Goal: Task Accomplishment & Management: Complete application form

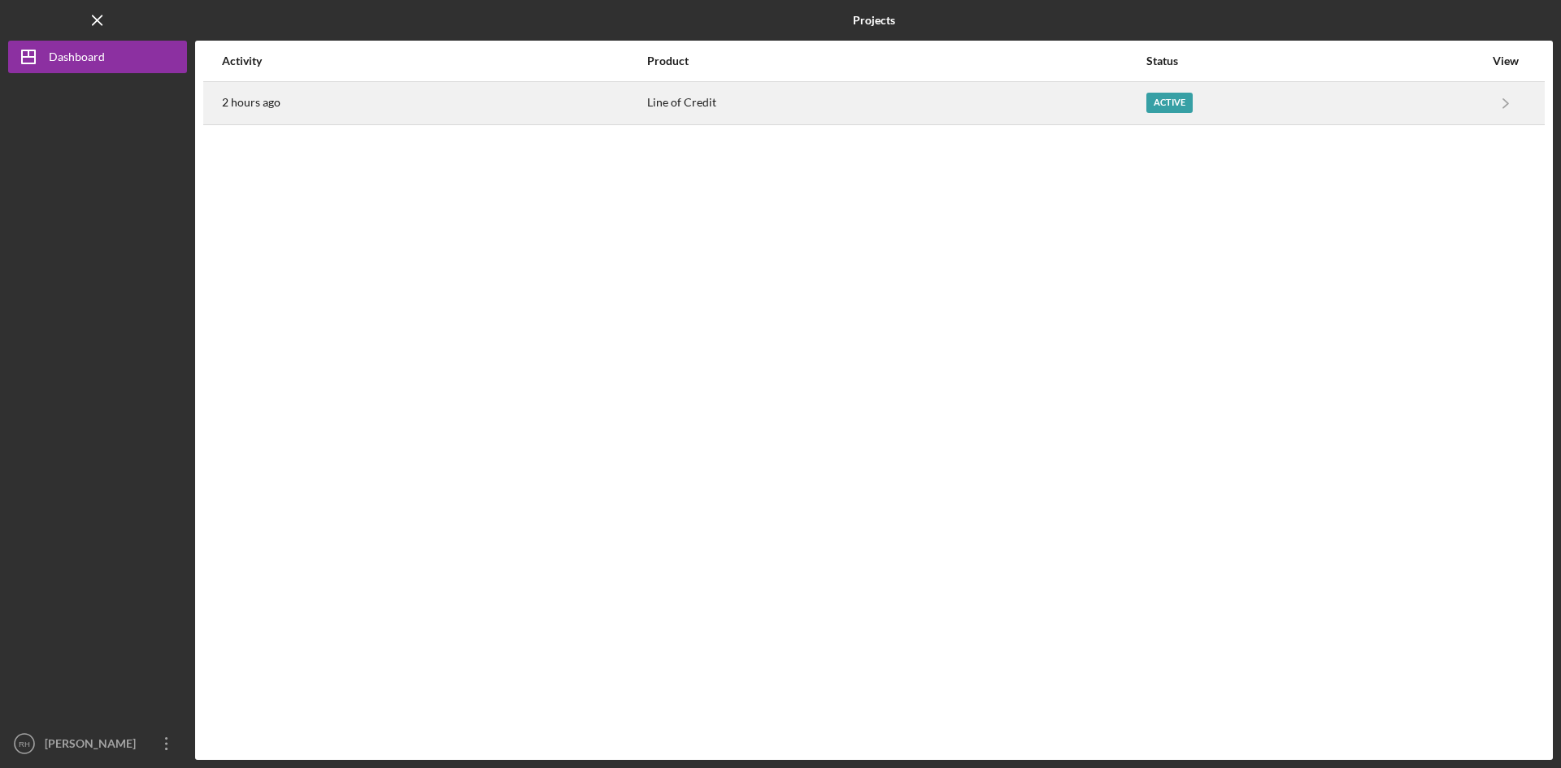
click at [1180, 103] on div "Active" at bounding box center [1169, 103] width 46 height 20
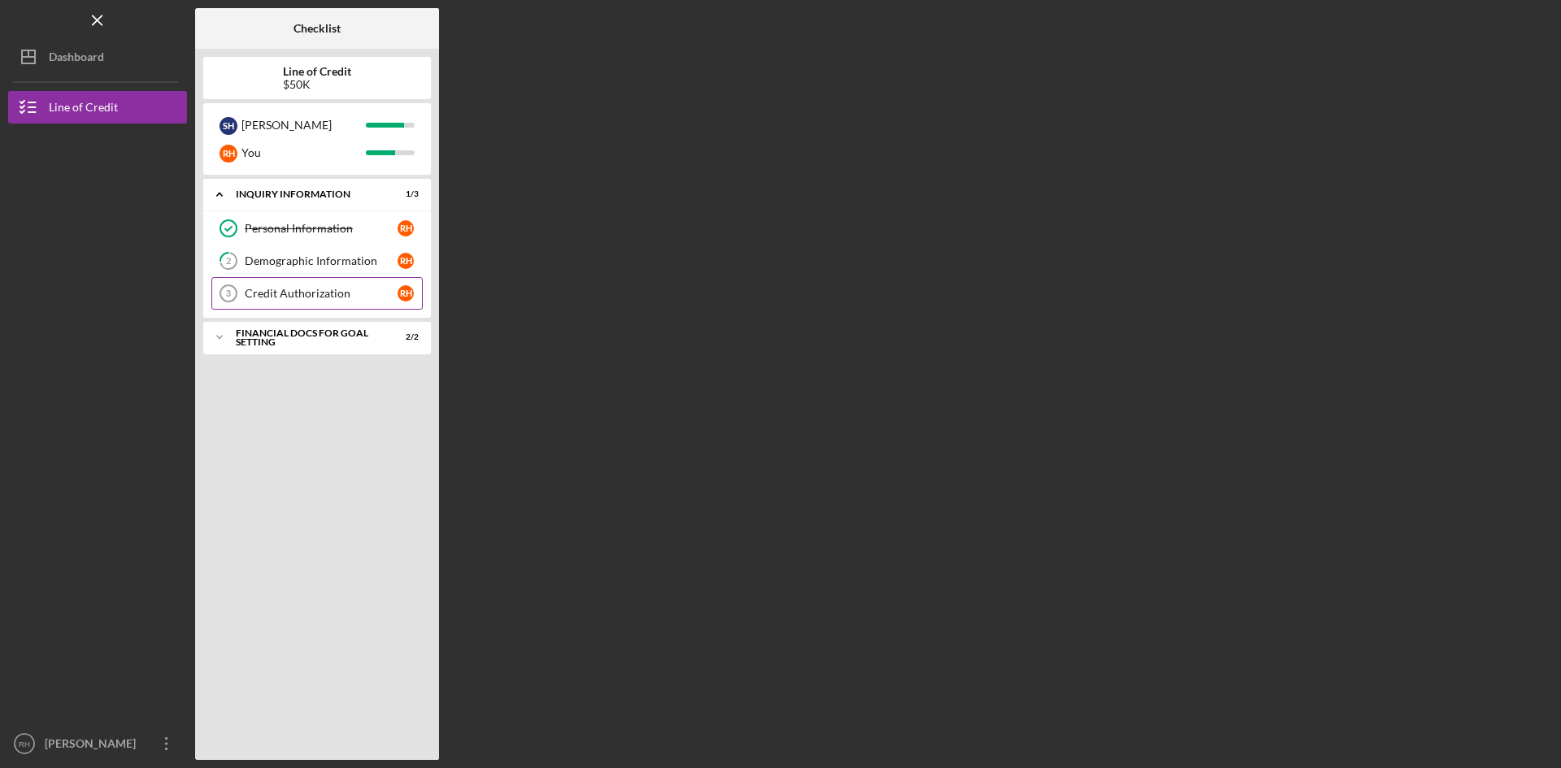
click at [274, 302] on link "Credit Authorization 3 Credit Authorization R H" at bounding box center [316, 293] width 211 height 33
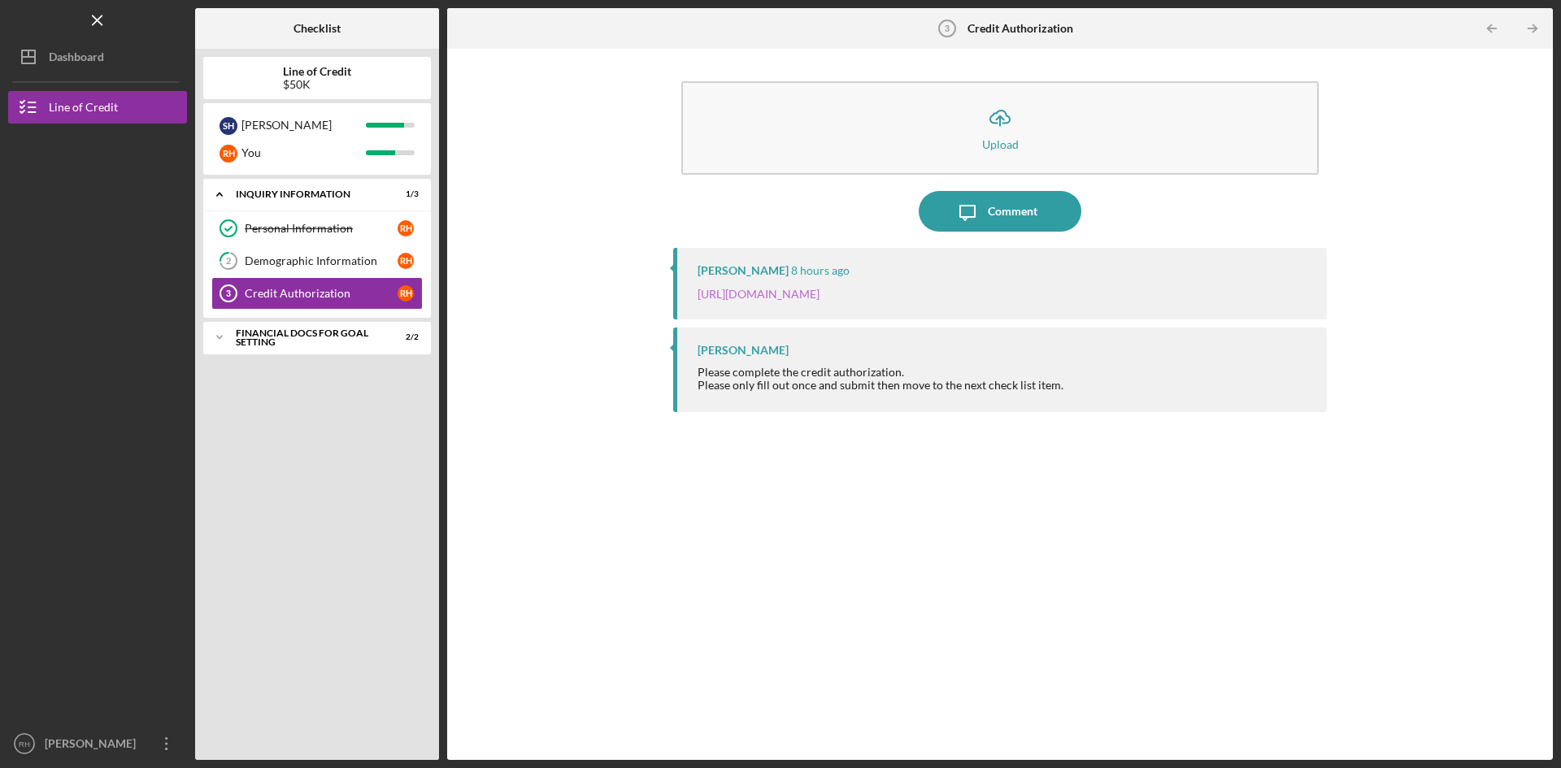
click at [819, 289] on link "[URL][DOMAIN_NAME]" at bounding box center [758, 294] width 122 height 14
click at [1022, 215] on div "Comment" at bounding box center [1013, 211] width 50 height 41
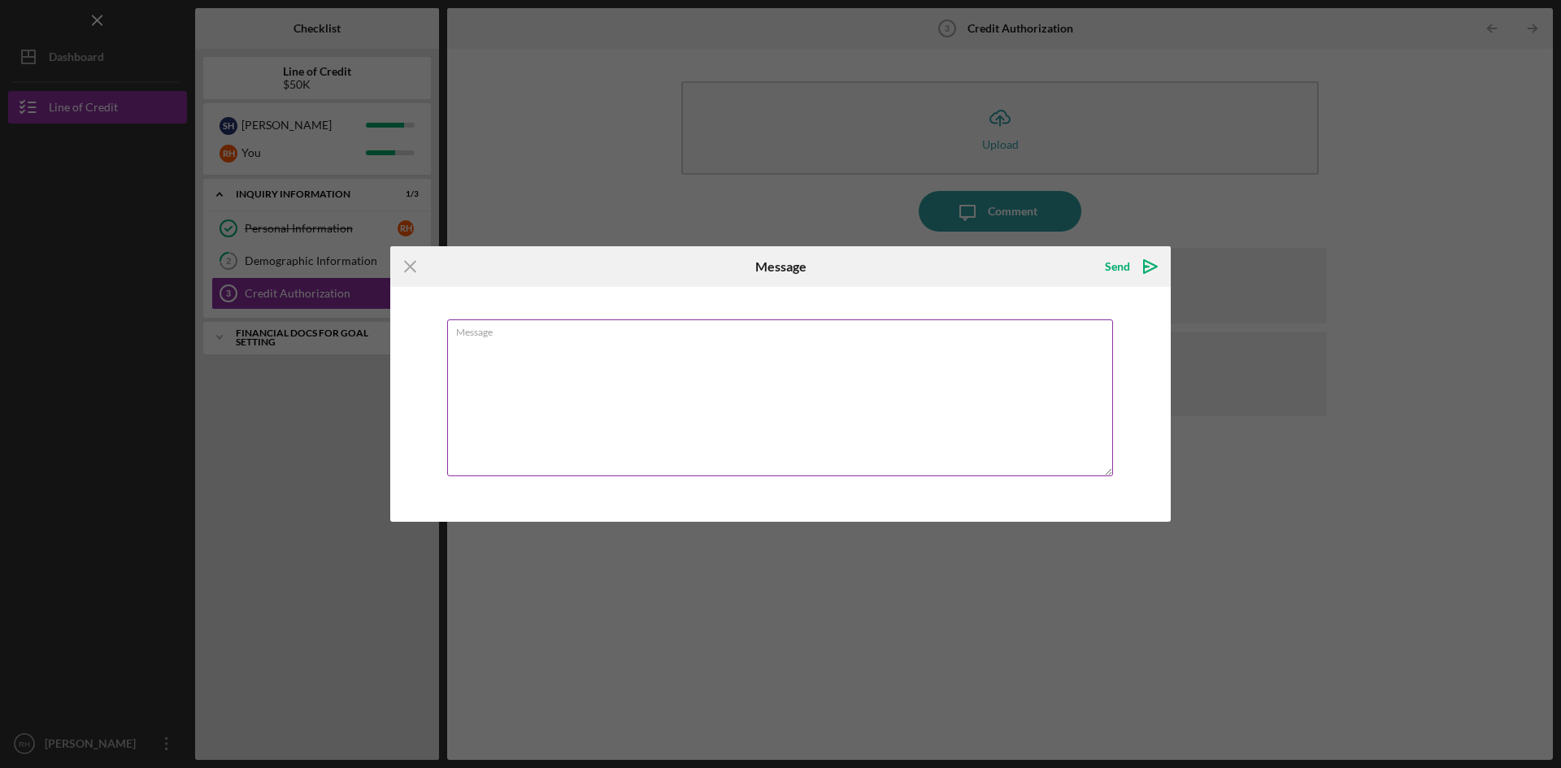
click at [554, 344] on textarea "Message" at bounding box center [780, 397] width 666 height 157
type textarea "I have just submitted the Credit Authorization. Thank you Robert Henderson"
click at [1117, 268] on div "Send" at bounding box center [1117, 266] width 25 height 33
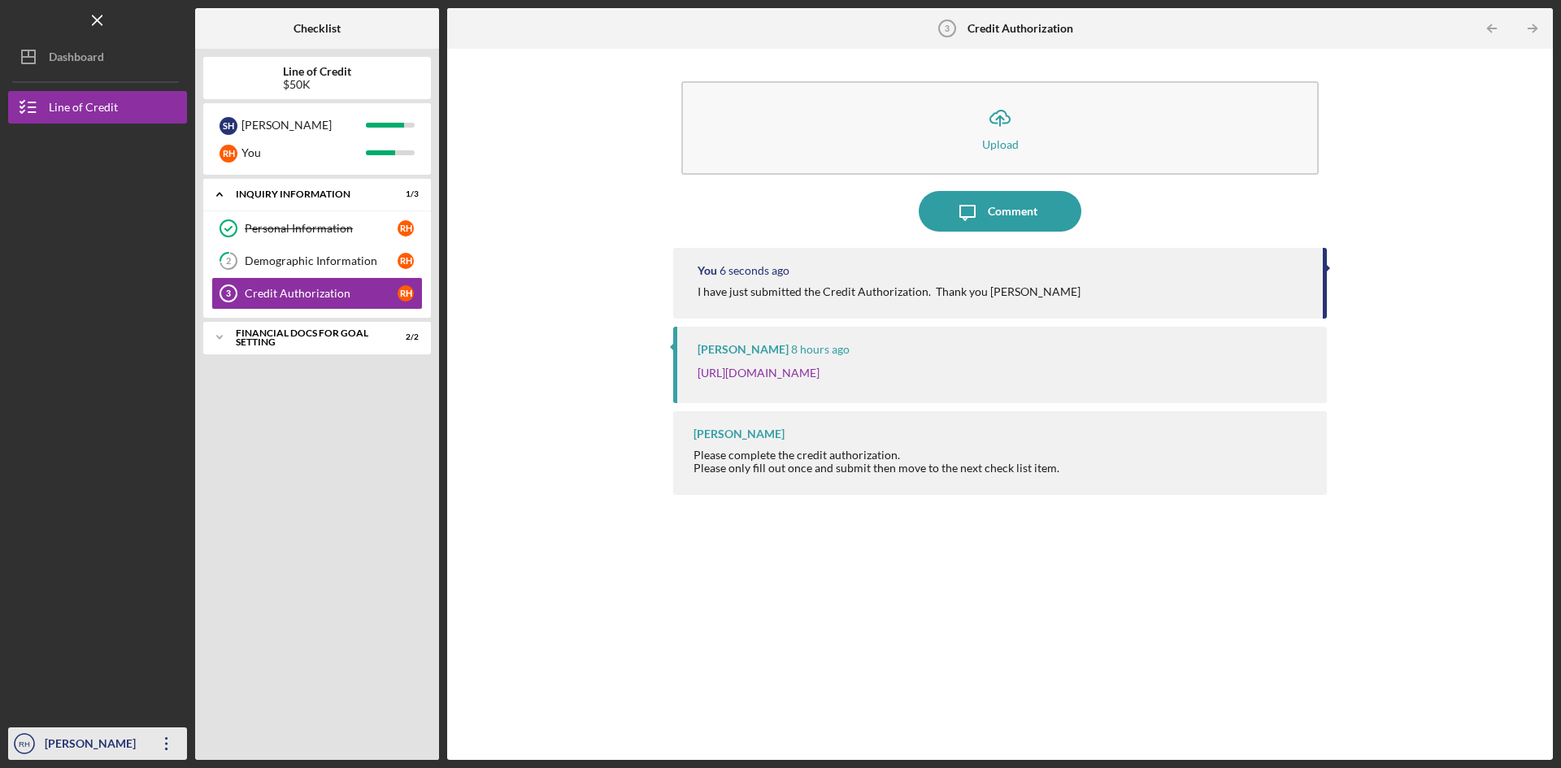
click at [116, 740] on div "[PERSON_NAME]" at bounding box center [94, 746] width 106 height 37
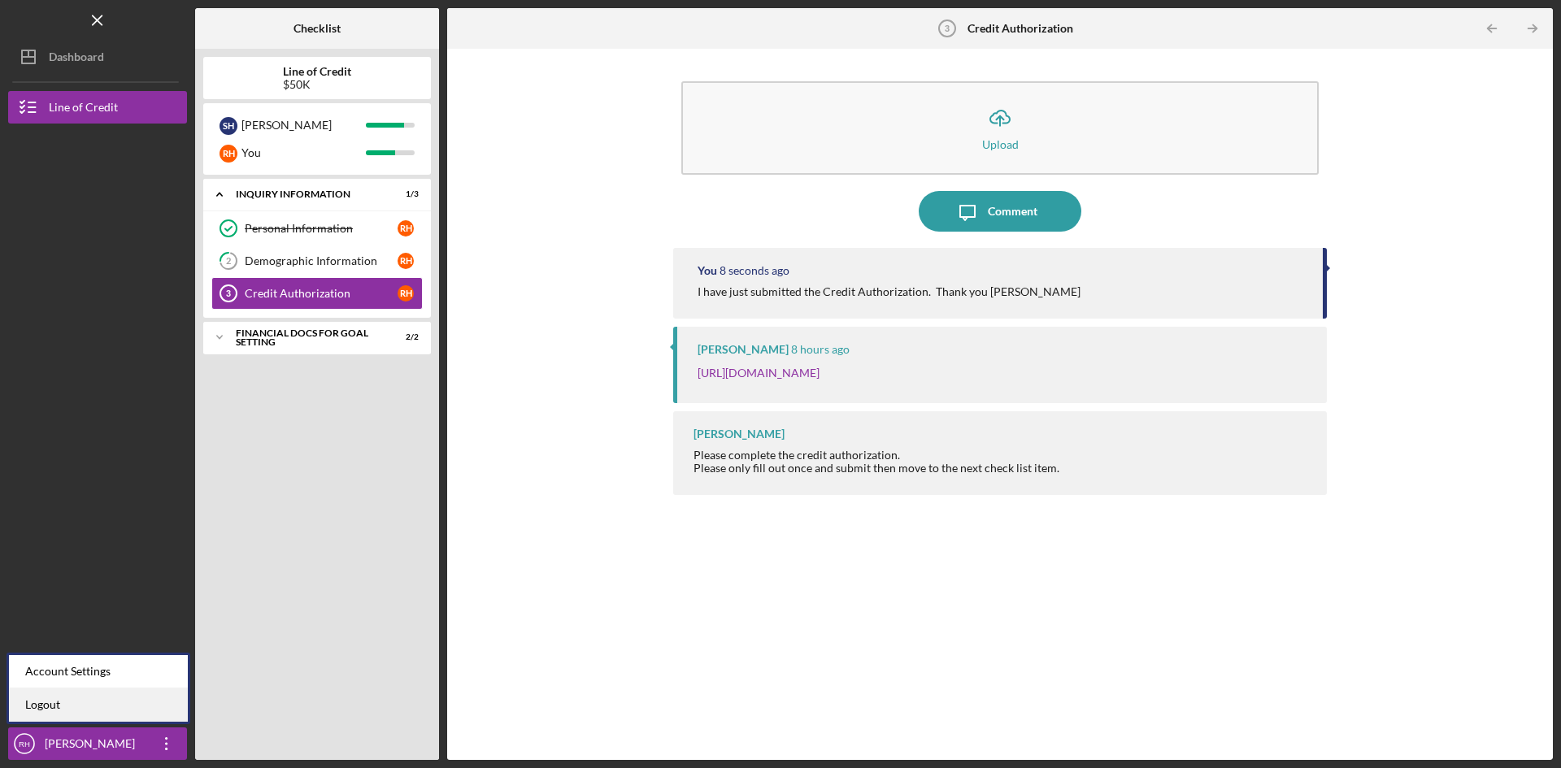
click at [66, 706] on link "Logout" at bounding box center [98, 705] width 179 height 33
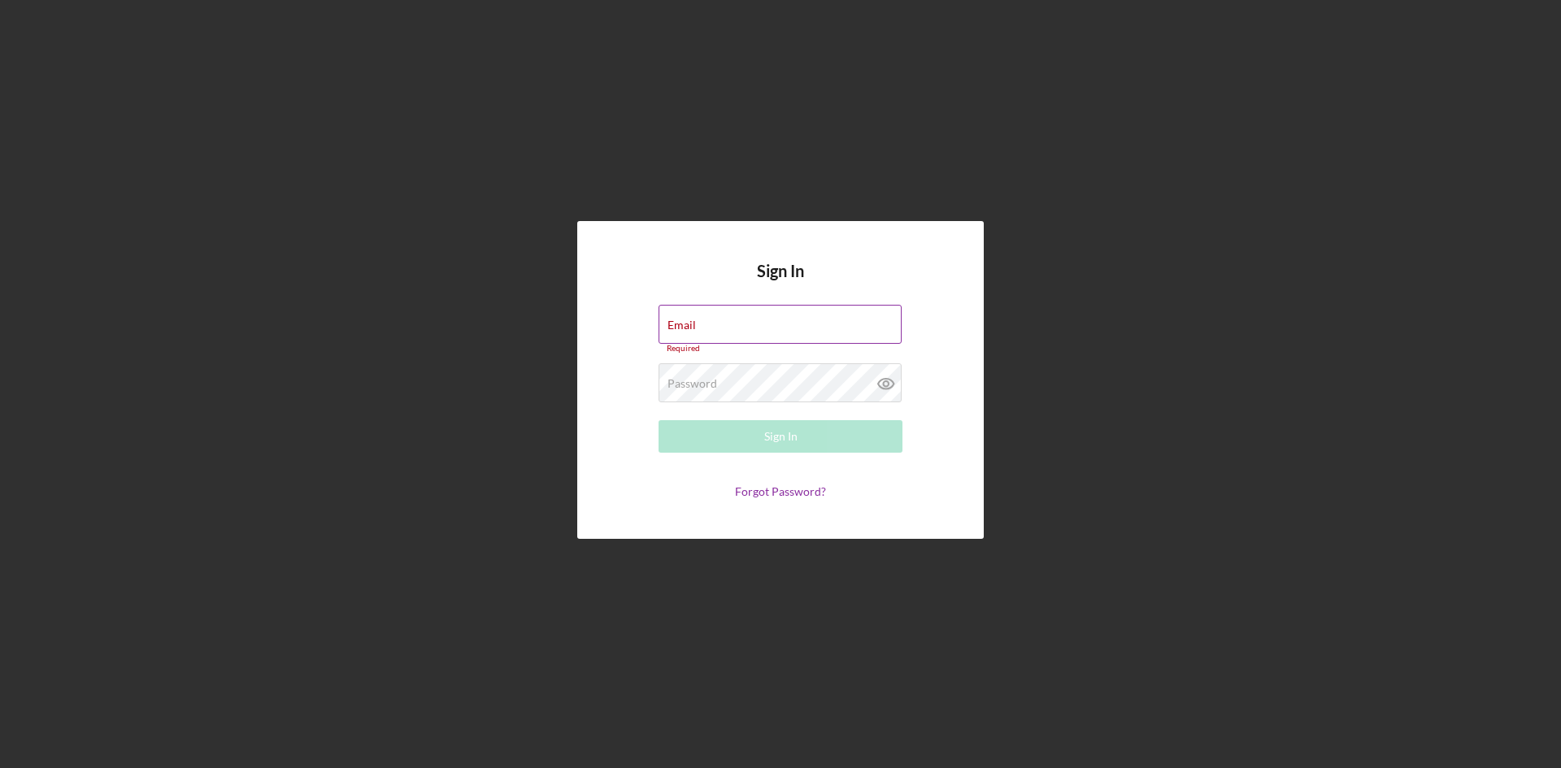
click at [755, 324] on div "Email Required" at bounding box center [780, 329] width 244 height 49
type input "shenderson55@myyahoo.com"
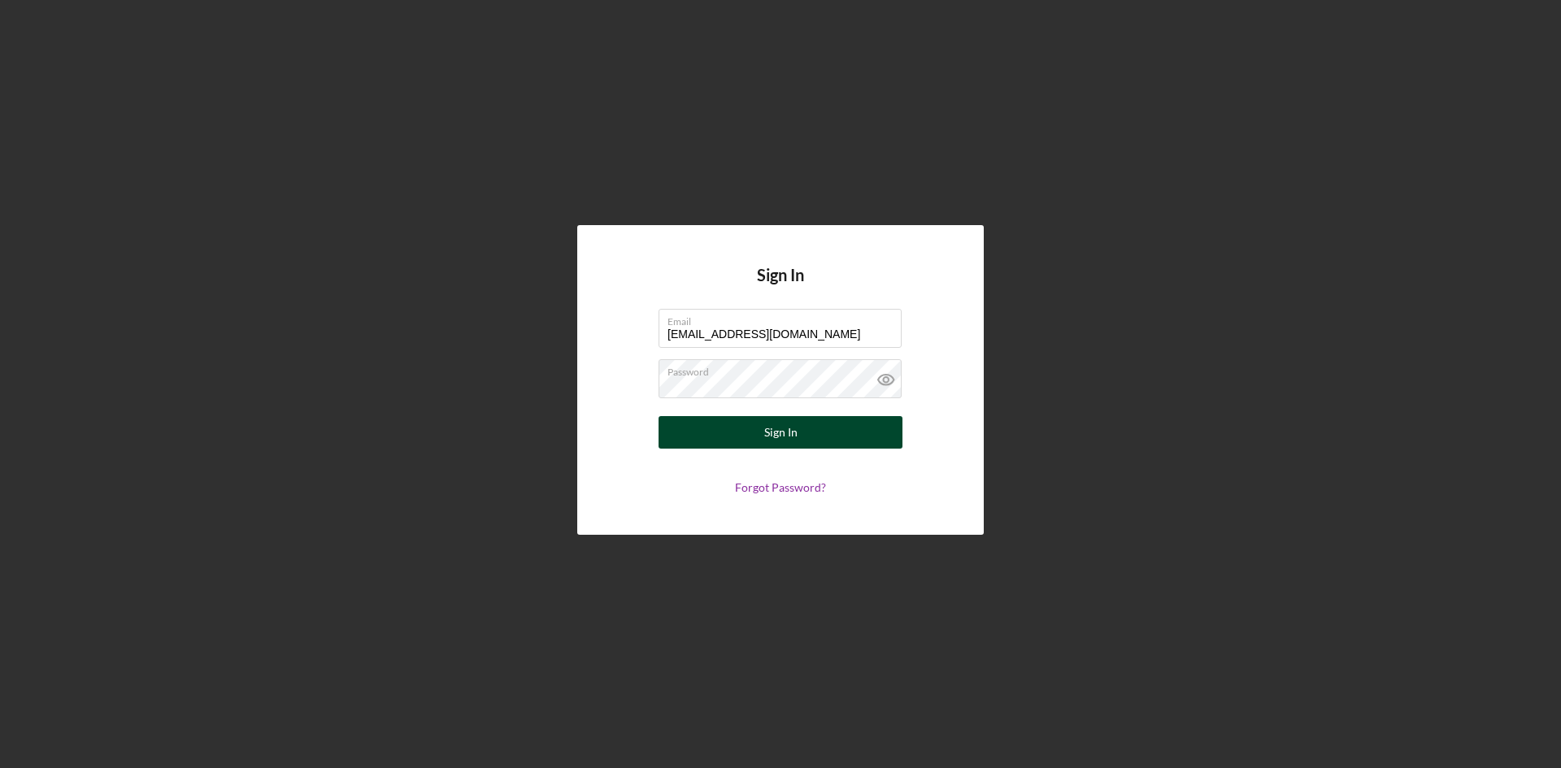
click at [770, 439] on div "Sign In" at bounding box center [780, 432] width 33 height 33
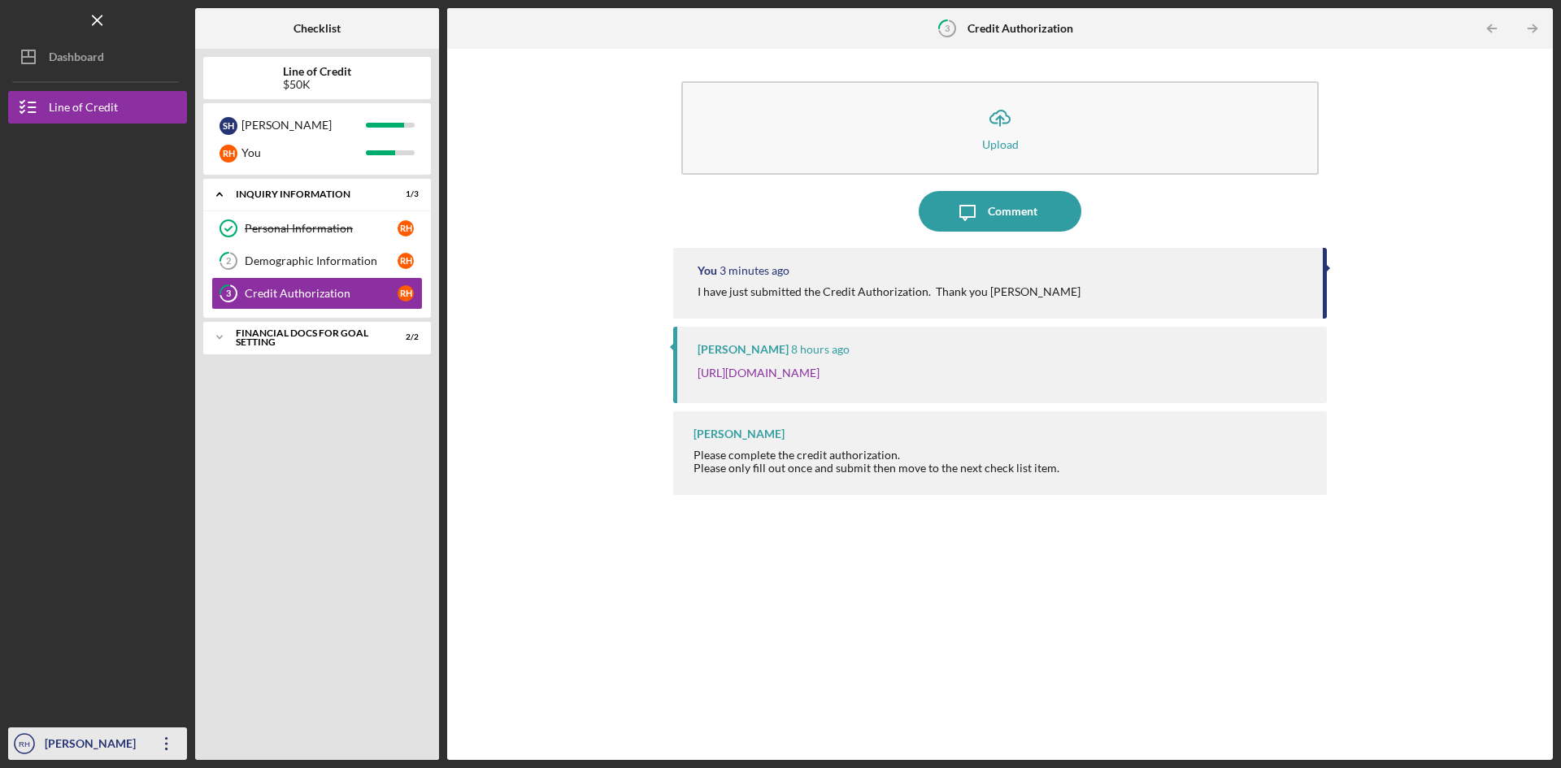
click at [93, 739] on div "[PERSON_NAME]" at bounding box center [94, 746] width 106 height 37
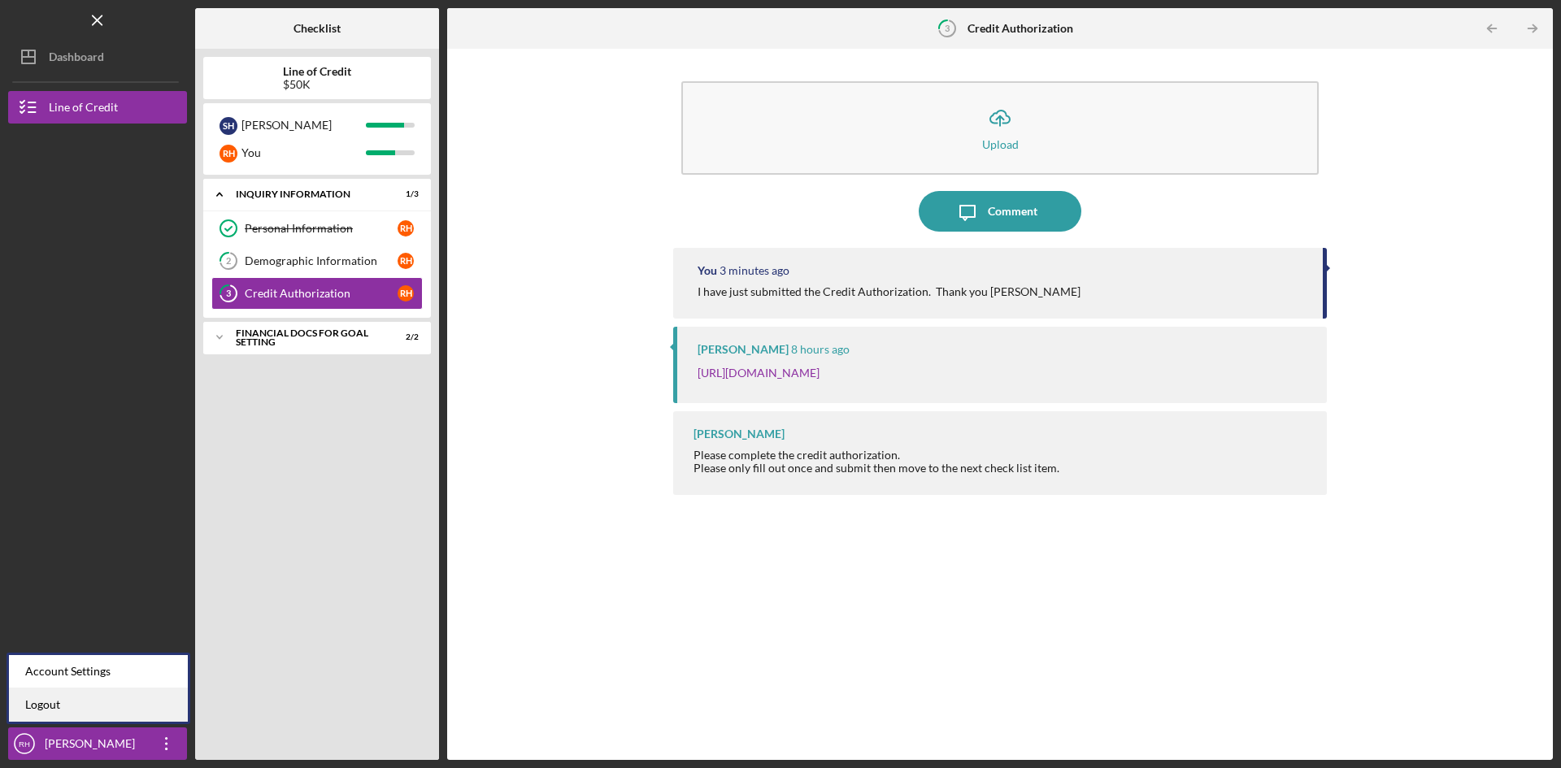
click at [52, 706] on link "Logout" at bounding box center [98, 705] width 179 height 33
